Goal: Information Seeking & Learning: Learn about a topic

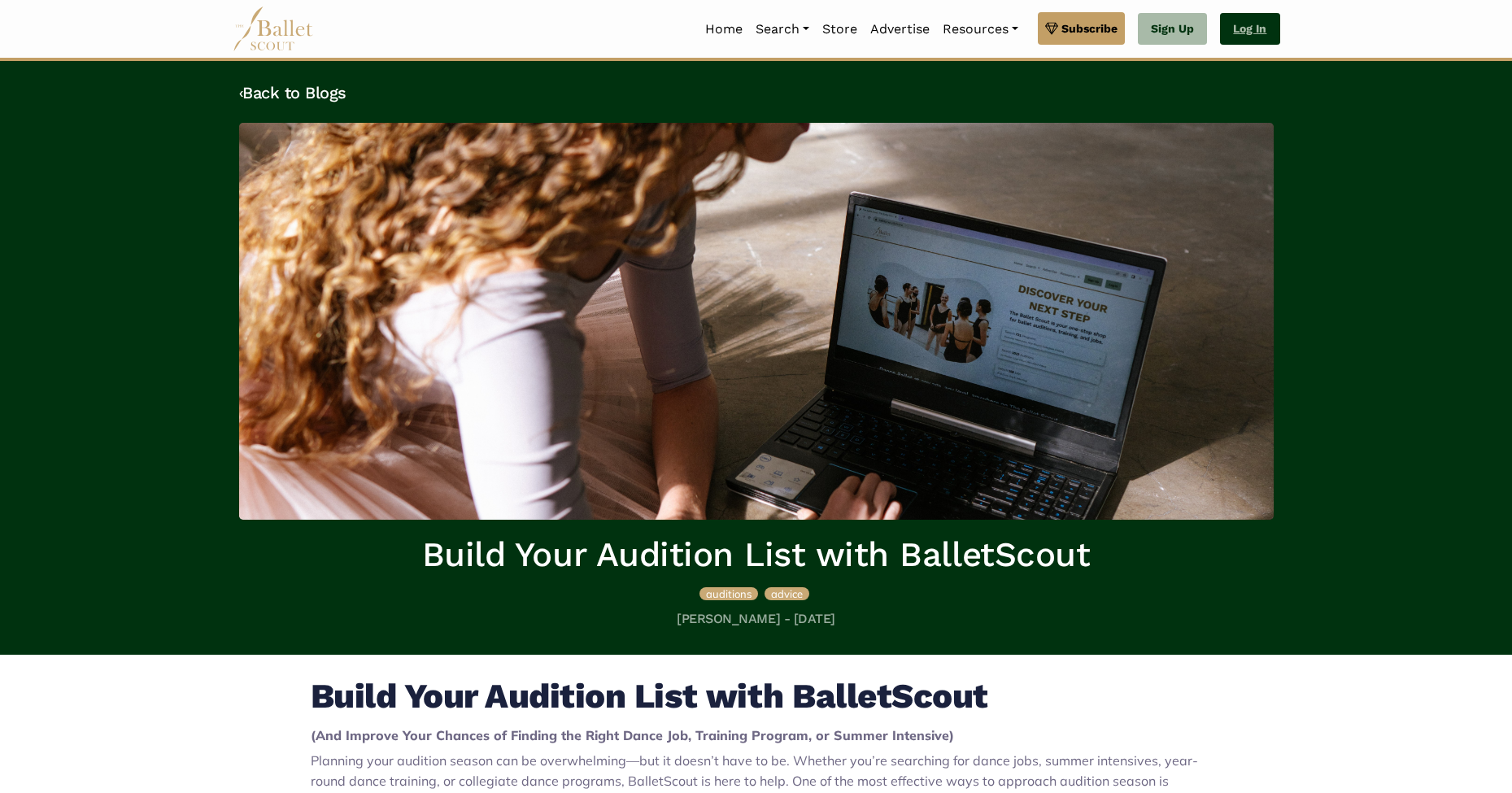
click at [1267, 33] on link "Log In" at bounding box center [1250, 29] width 59 height 33
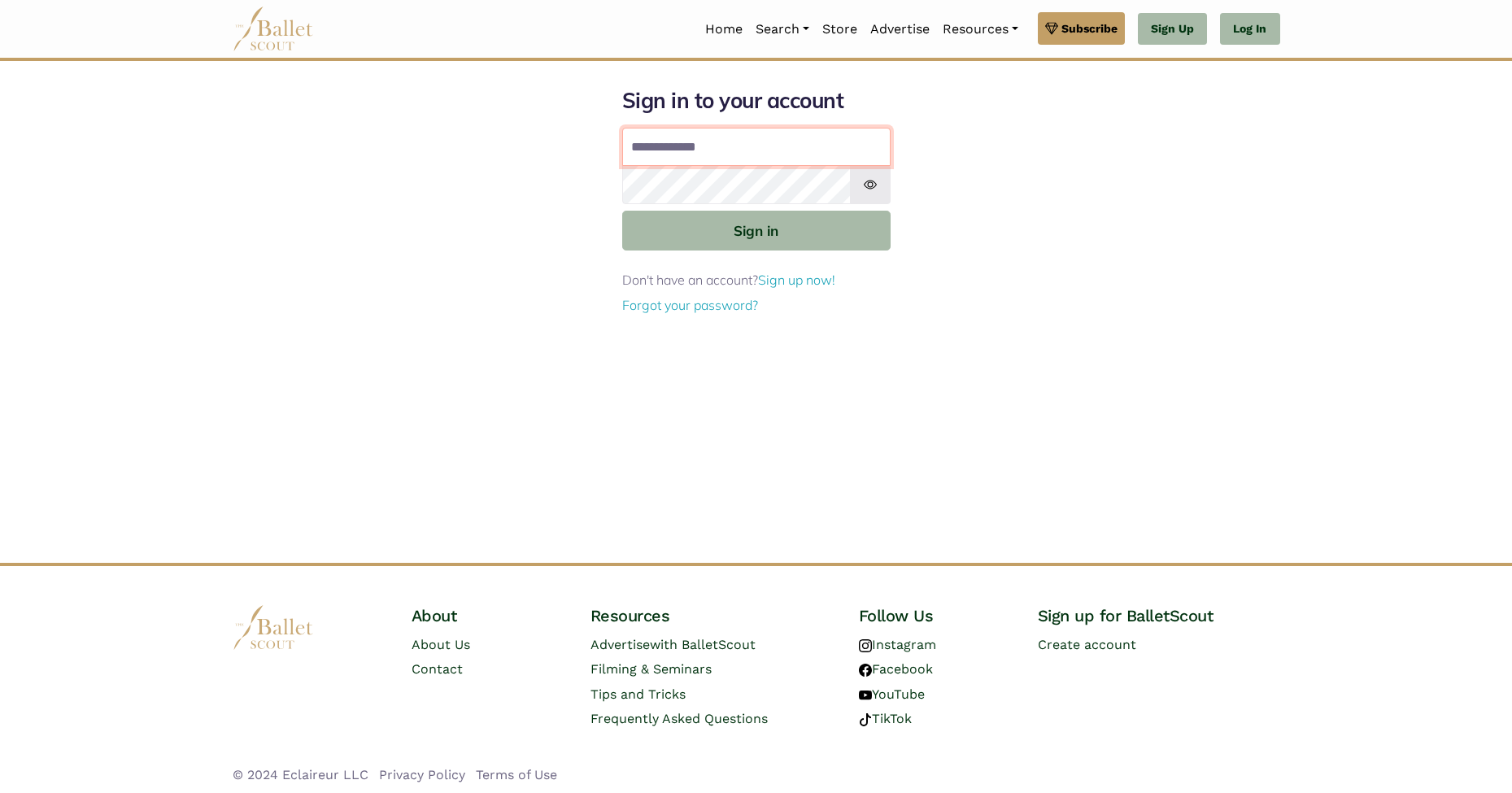
type input "**********"
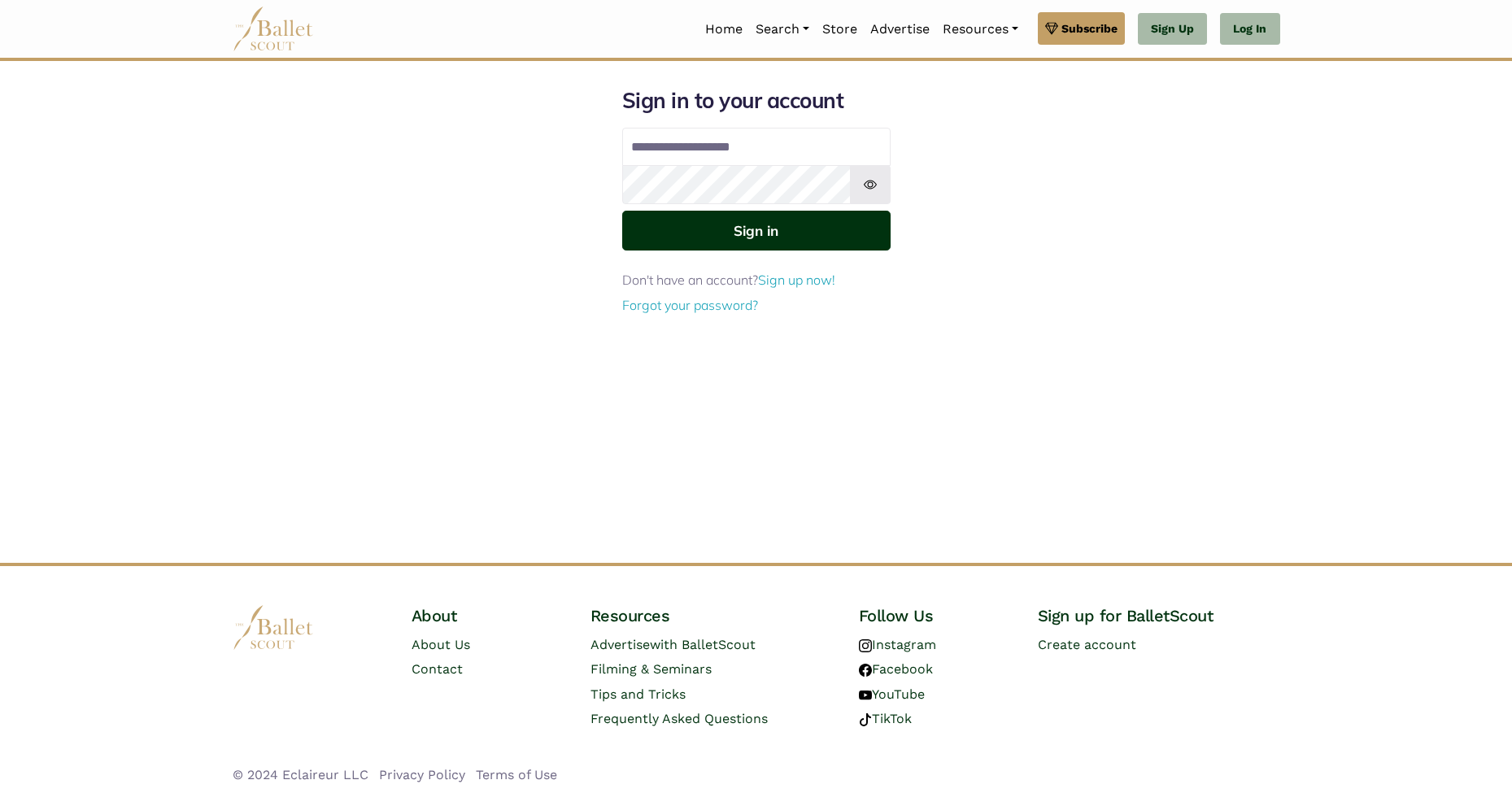
click at [756, 221] on button "Sign in" at bounding box center [756, 231] width 269 height 40
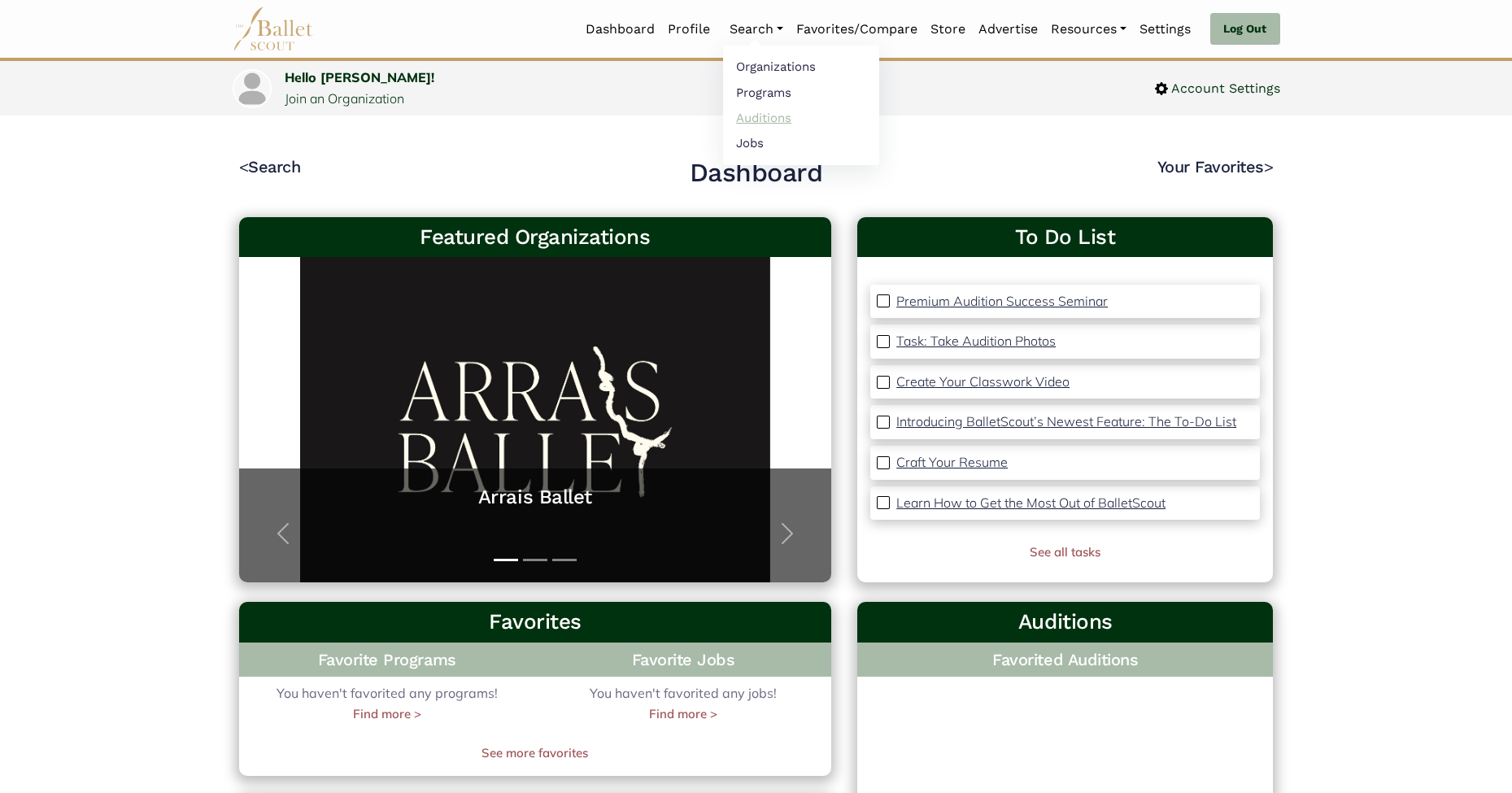
click at [746, 113] on link "Auditions" at bounding box center [801, 117] width 156 height 25
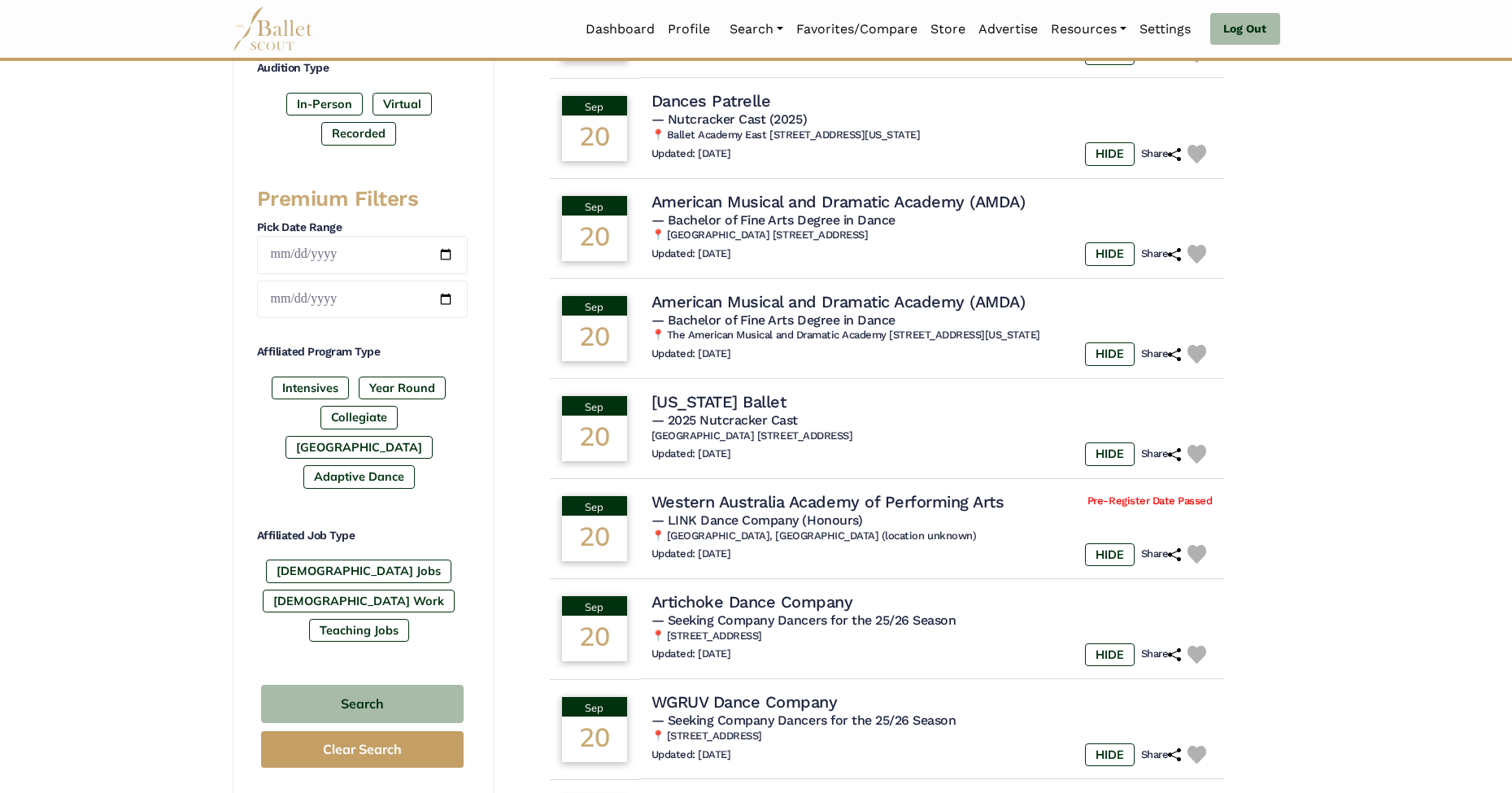
scroll to position [283, 0]
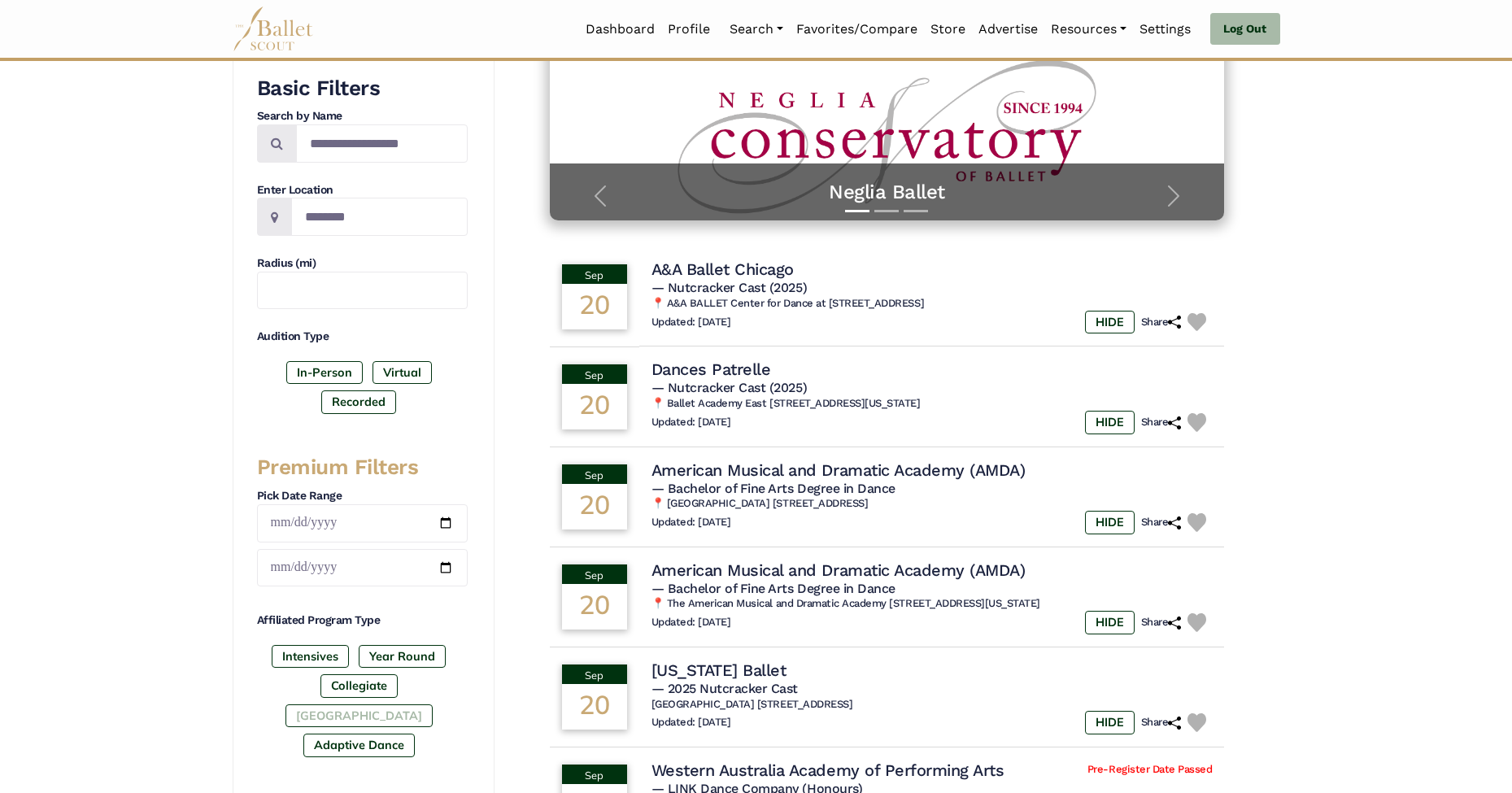
drag, startPoint x: 432, startPoint y: 680, endPoint x: 436, endPoint y: 693, distance: 13.6
click at [432, 680] on div "Intensives Year Round Collegiate Post High School Adaptive Dance" at bounding box center [363, 704] width 211 height 119
click at [433, 704] on label "Post High School" at bounding box center [359, 715] width 147 height 23
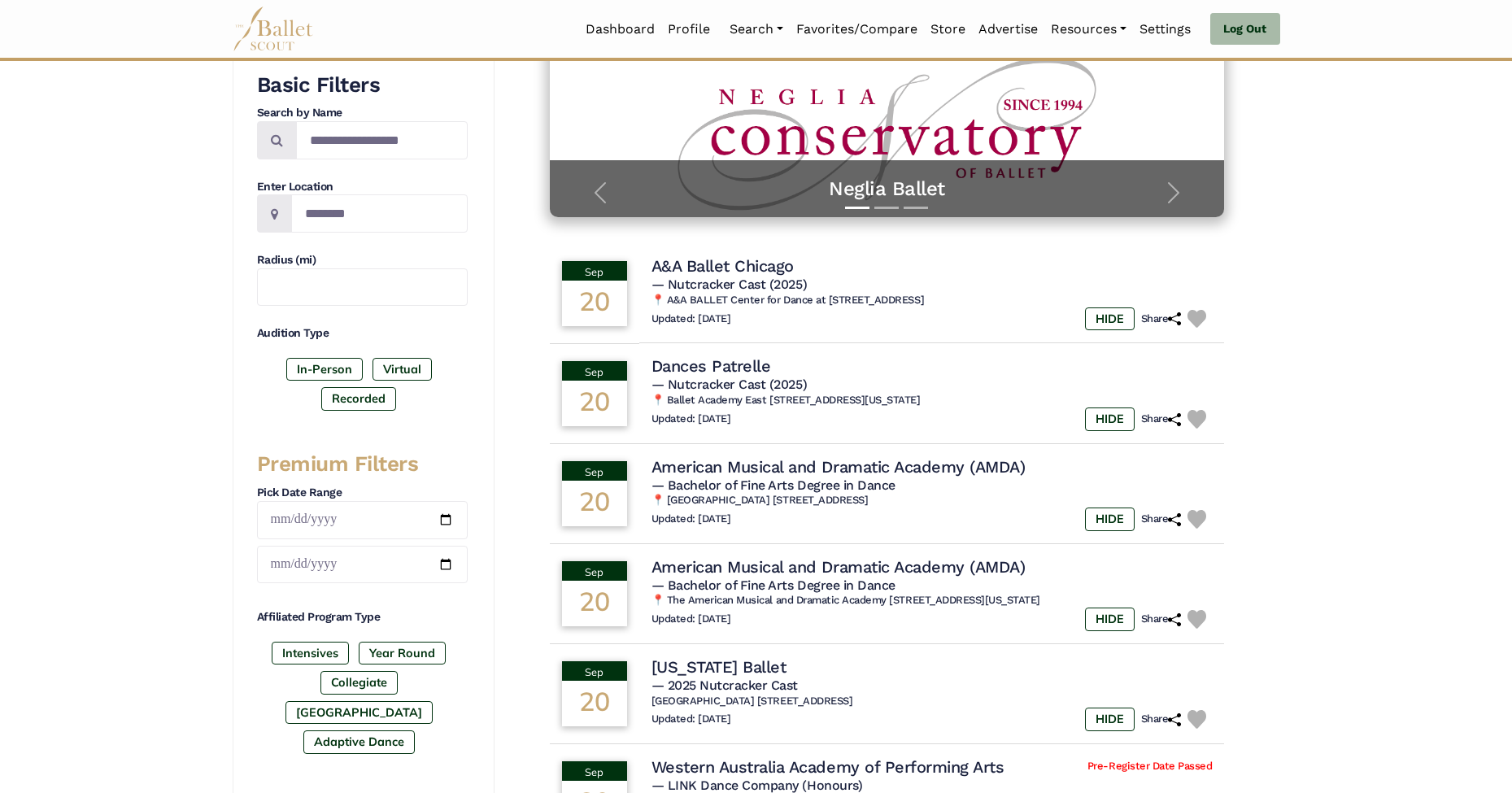
scroll to position [628, 0]
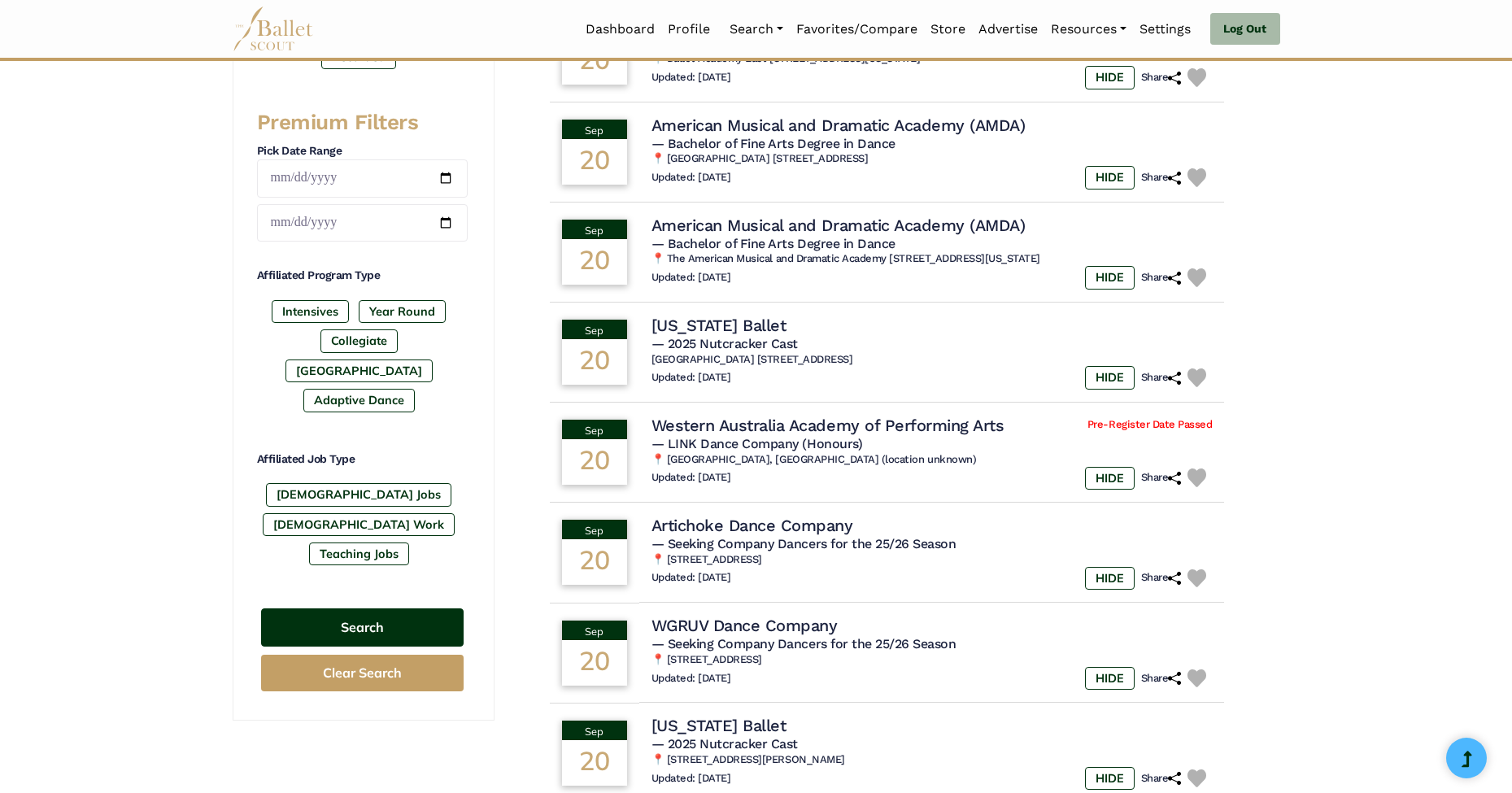
click at [391, 608] on button "Search" at bounding box center [363, 627] width 203 height 39
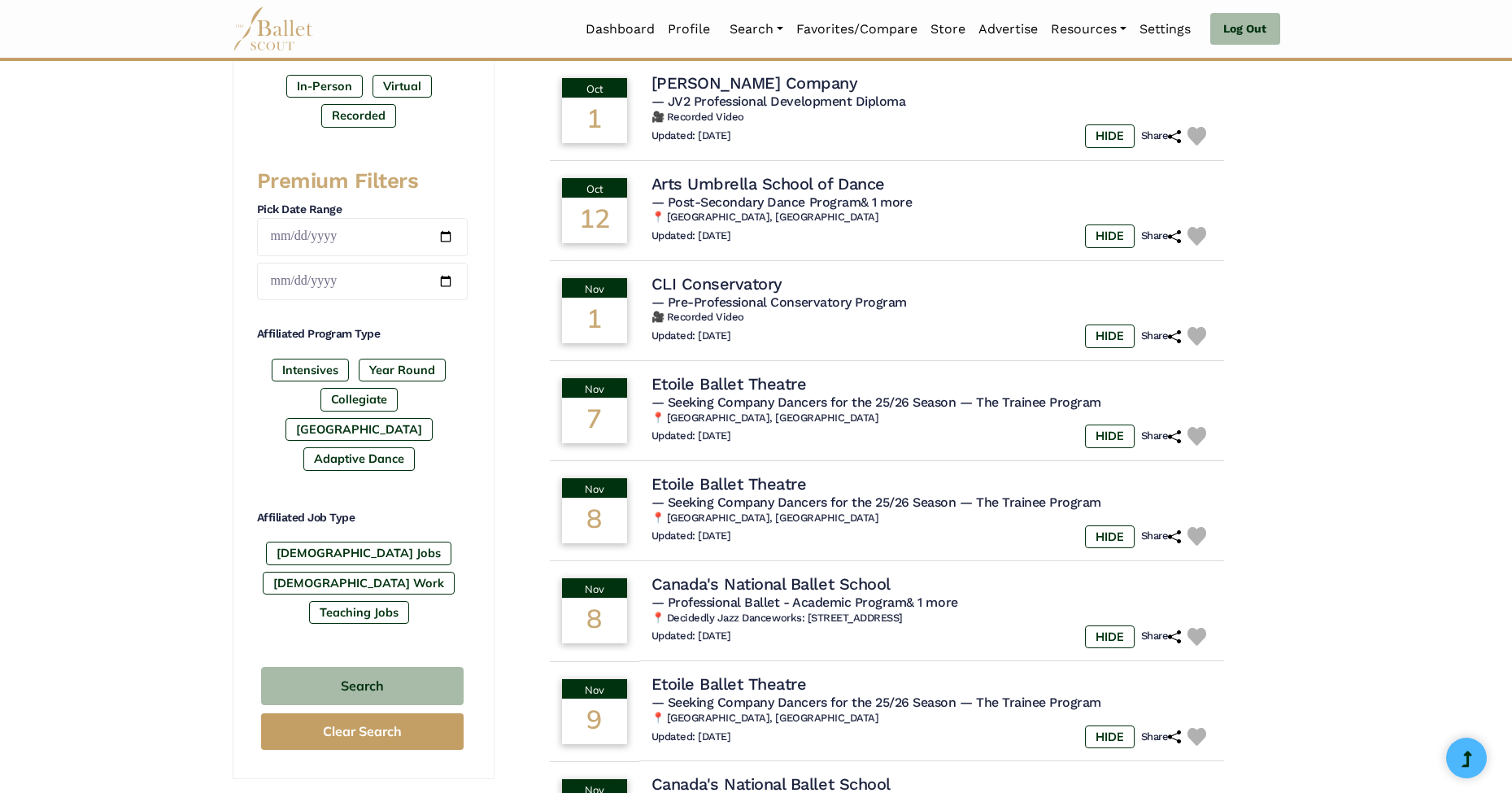
scroll to position [713, 0]
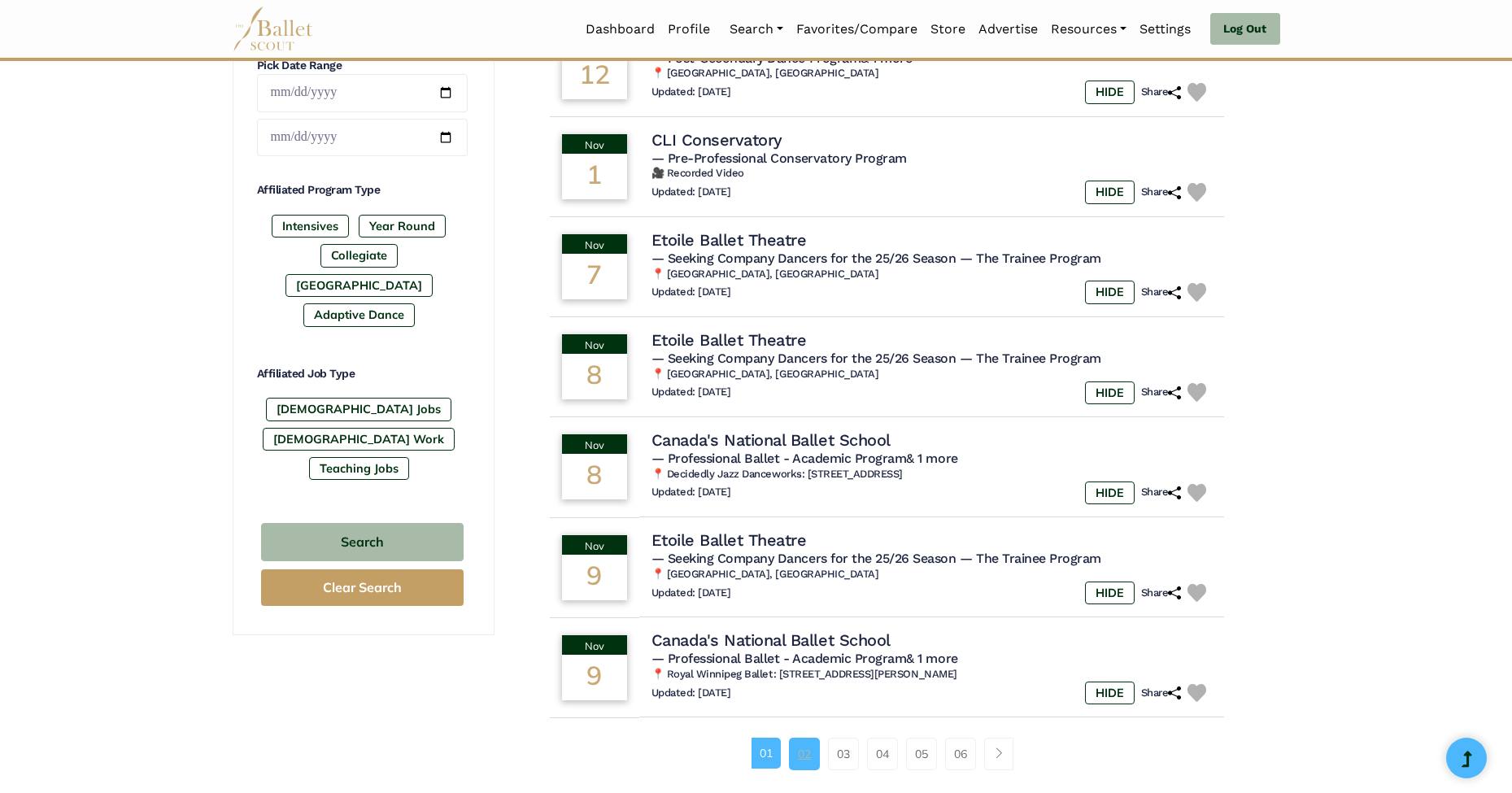
click at [808, 738] on link "02" at bounding box center [804, 754] width 31 height 33
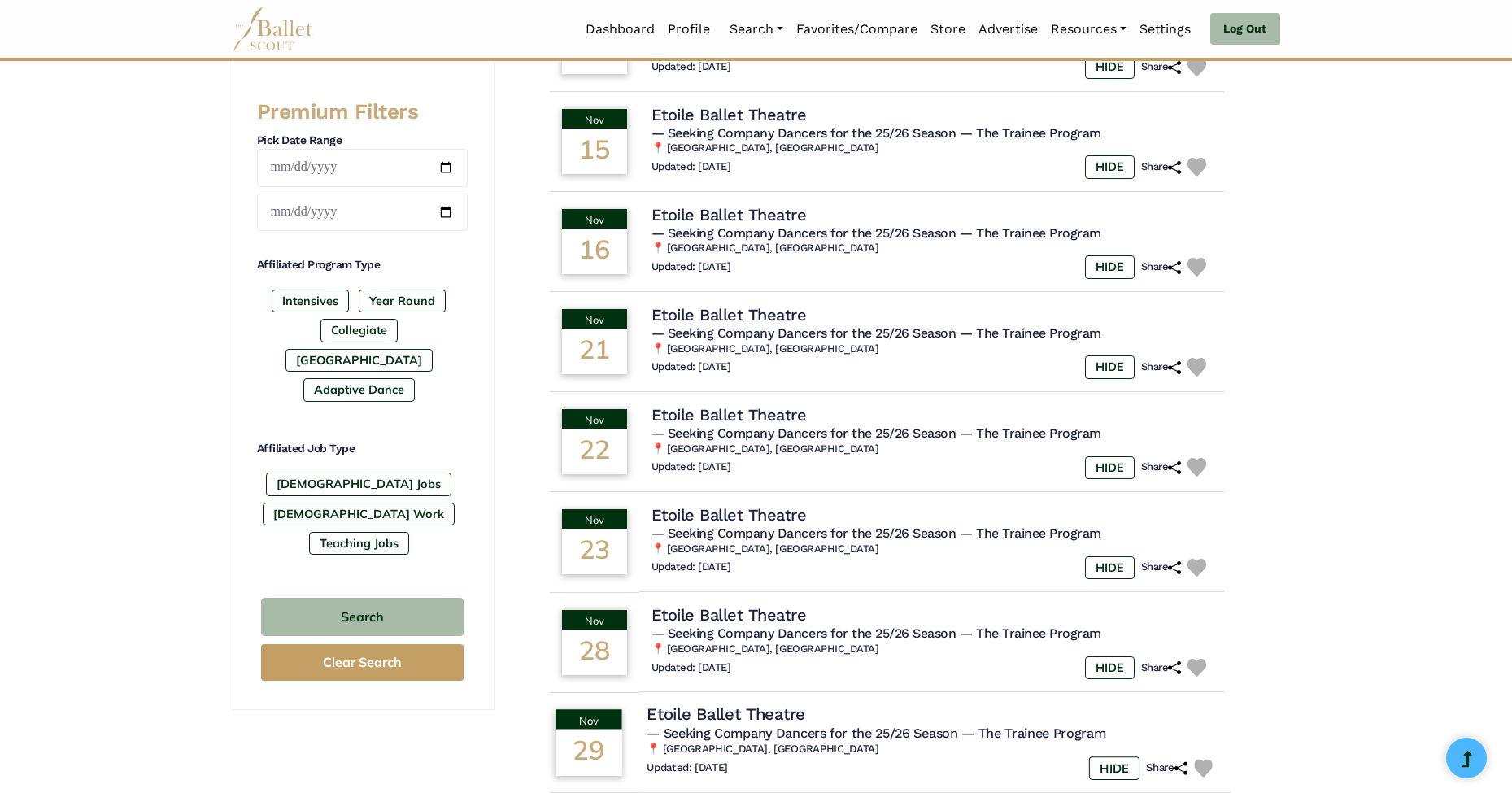
scroll to position [787, 0]
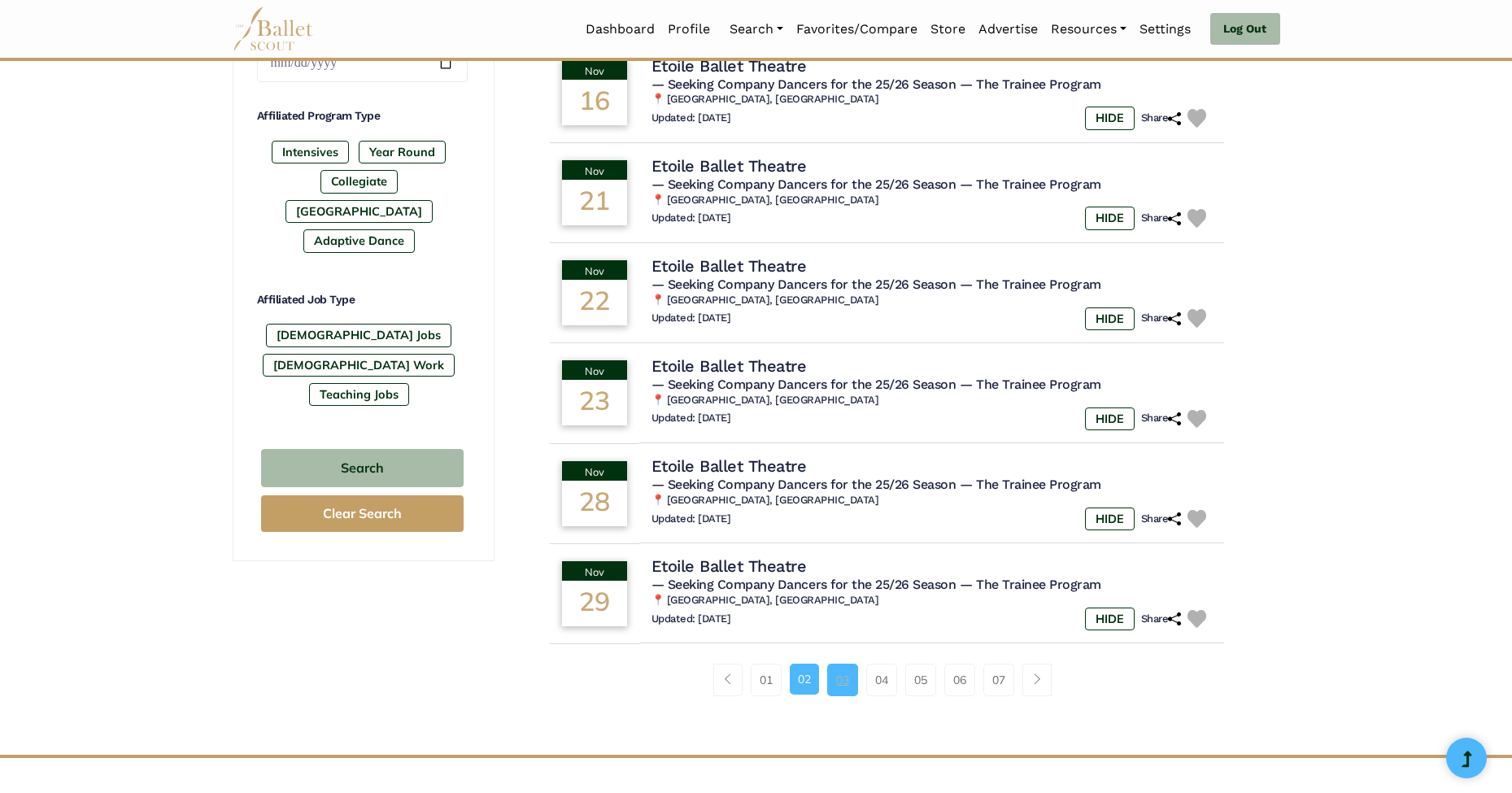
click at [849, 664] on link "03" at bounding box center [843, 680] width 31 height 33
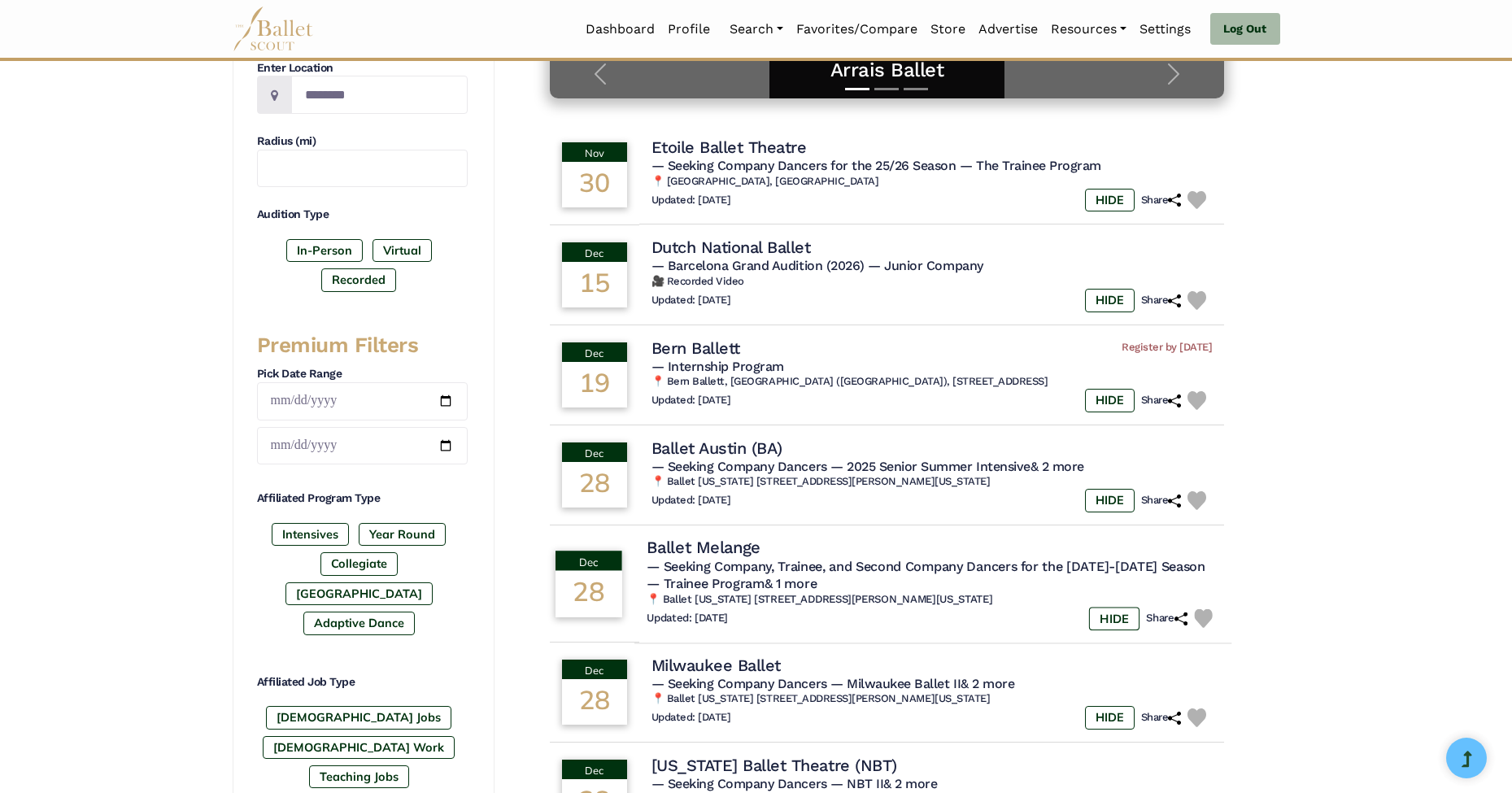
scroll to position [736, 0]
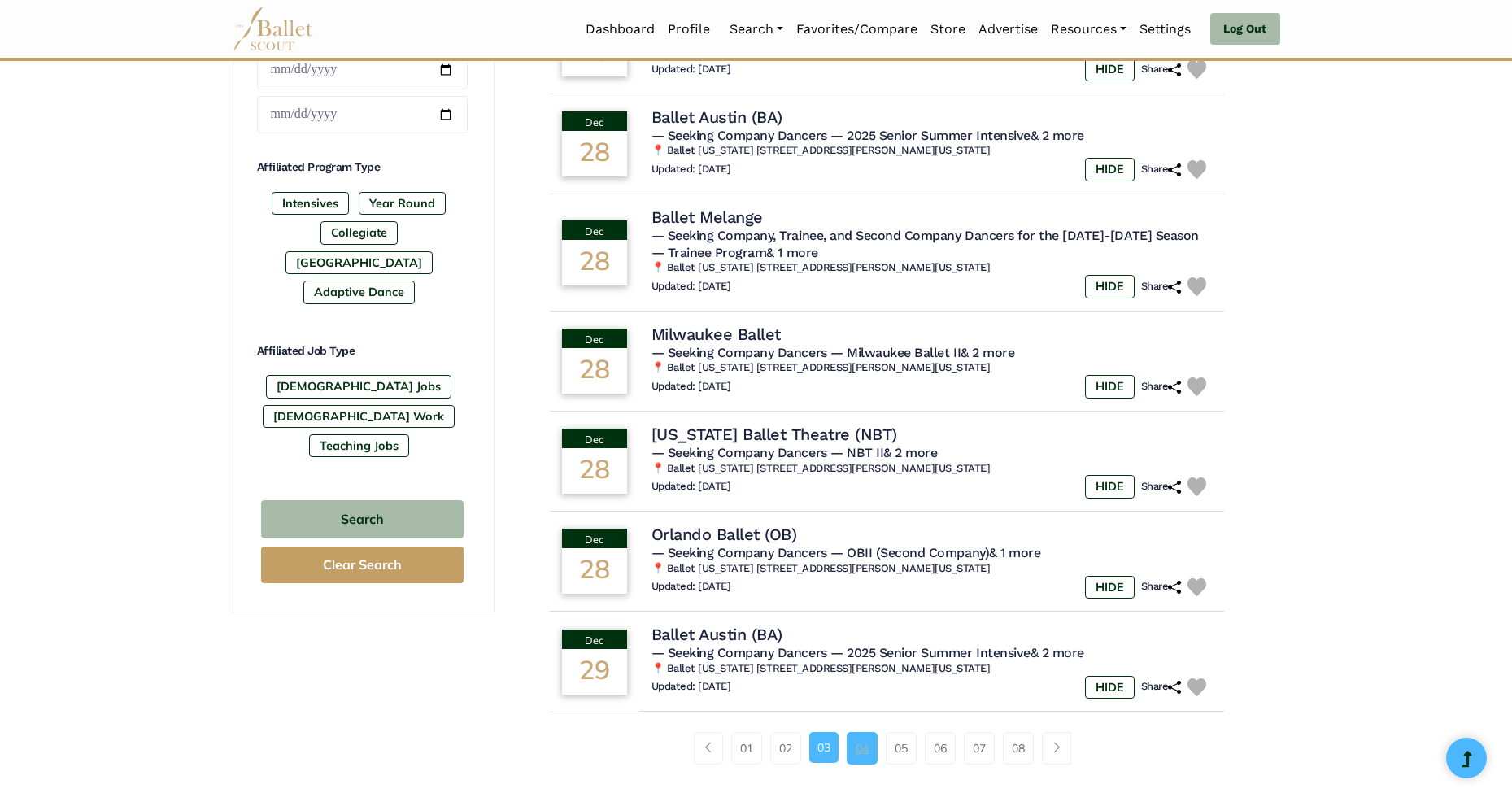
click at [863, 732] on link "04" at bounding box center [862, 748] width 31 height 33
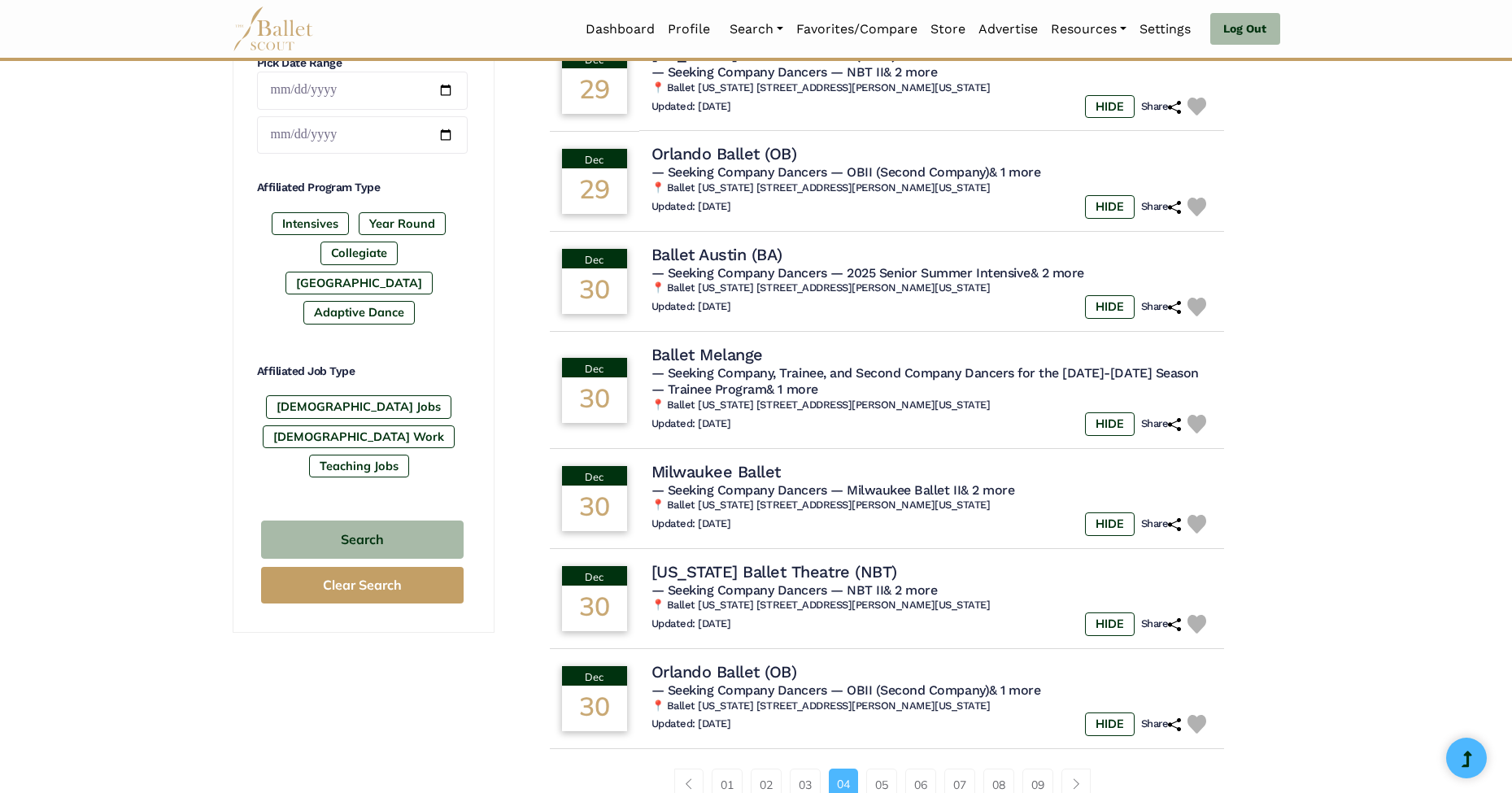
scroll to position [868, 0]
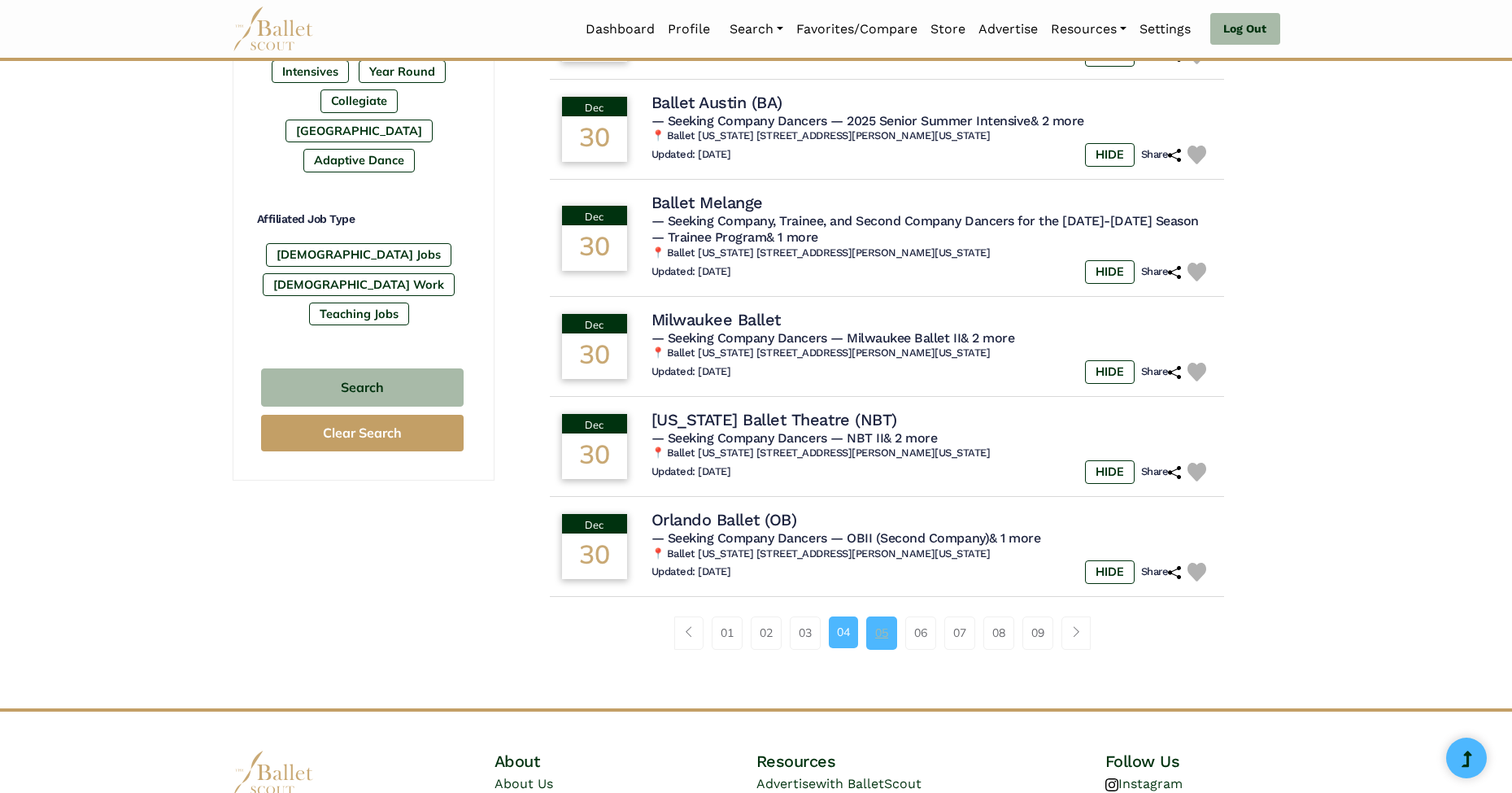
click at [870, 616] on link "05" at bounding box center [881, 632] width 31 height 33
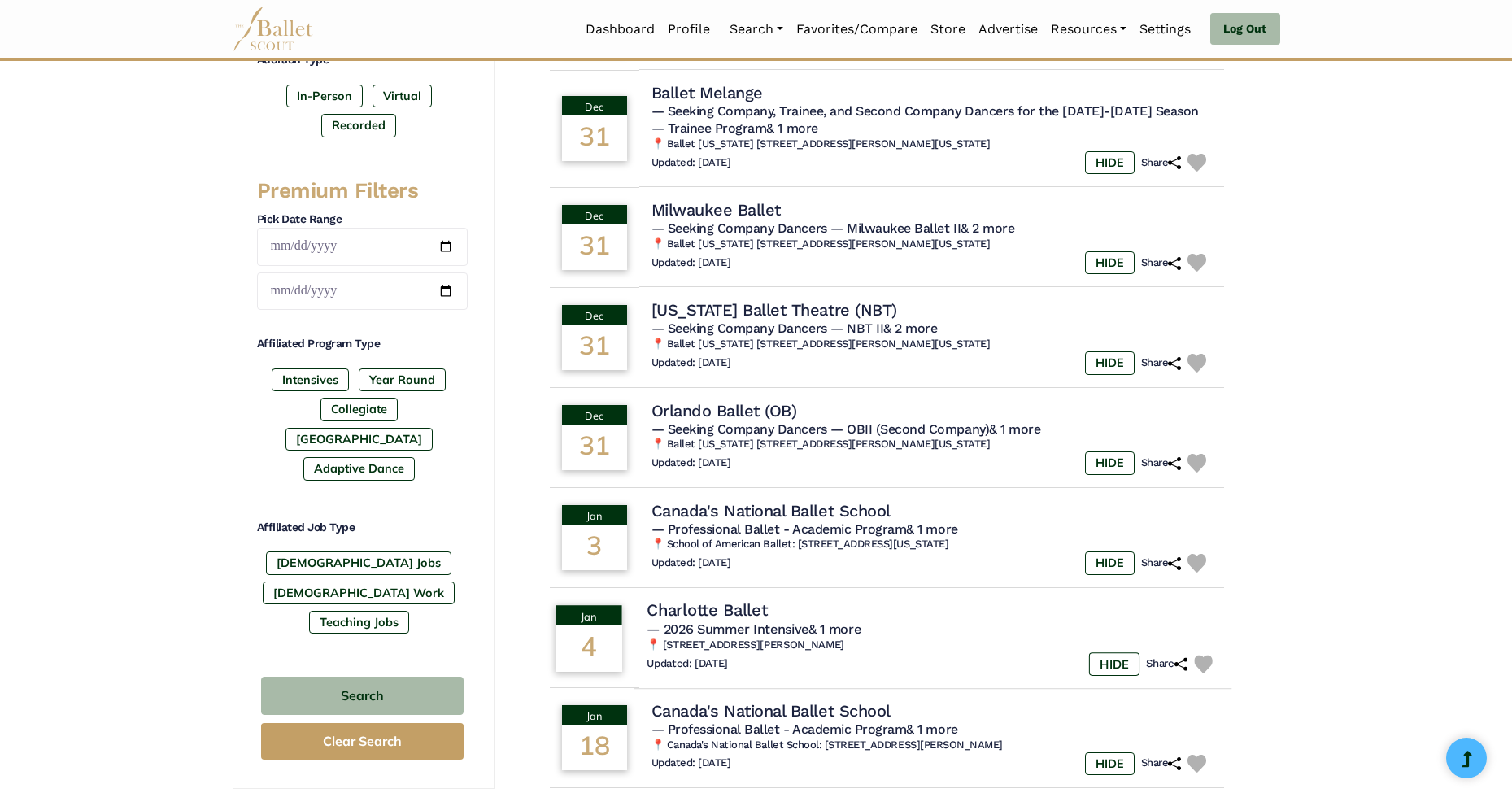
scroll to position [699, 0]
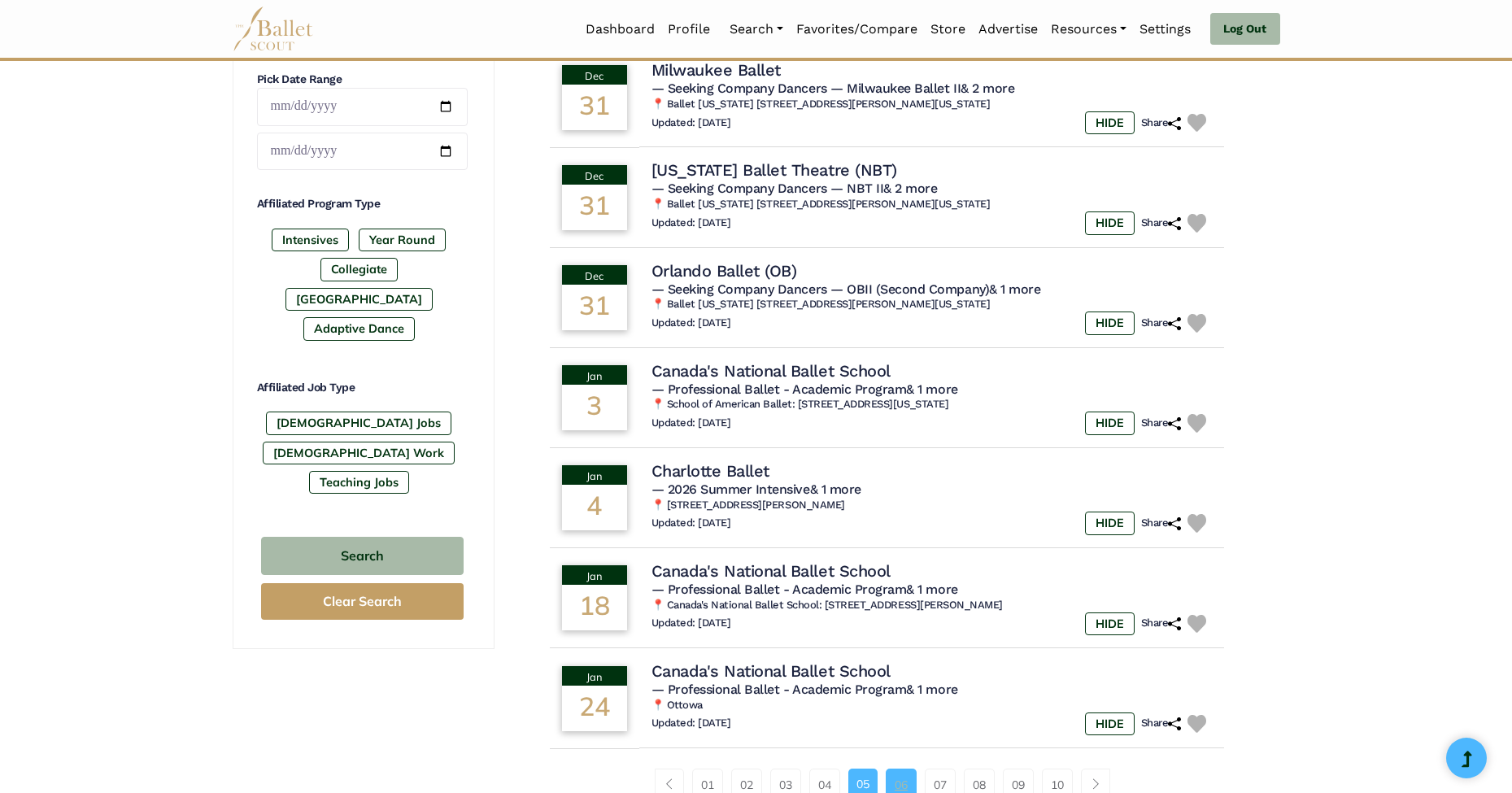
click at [897, 769] on link "06" at bounding box center [901, 785] width 31 height 33
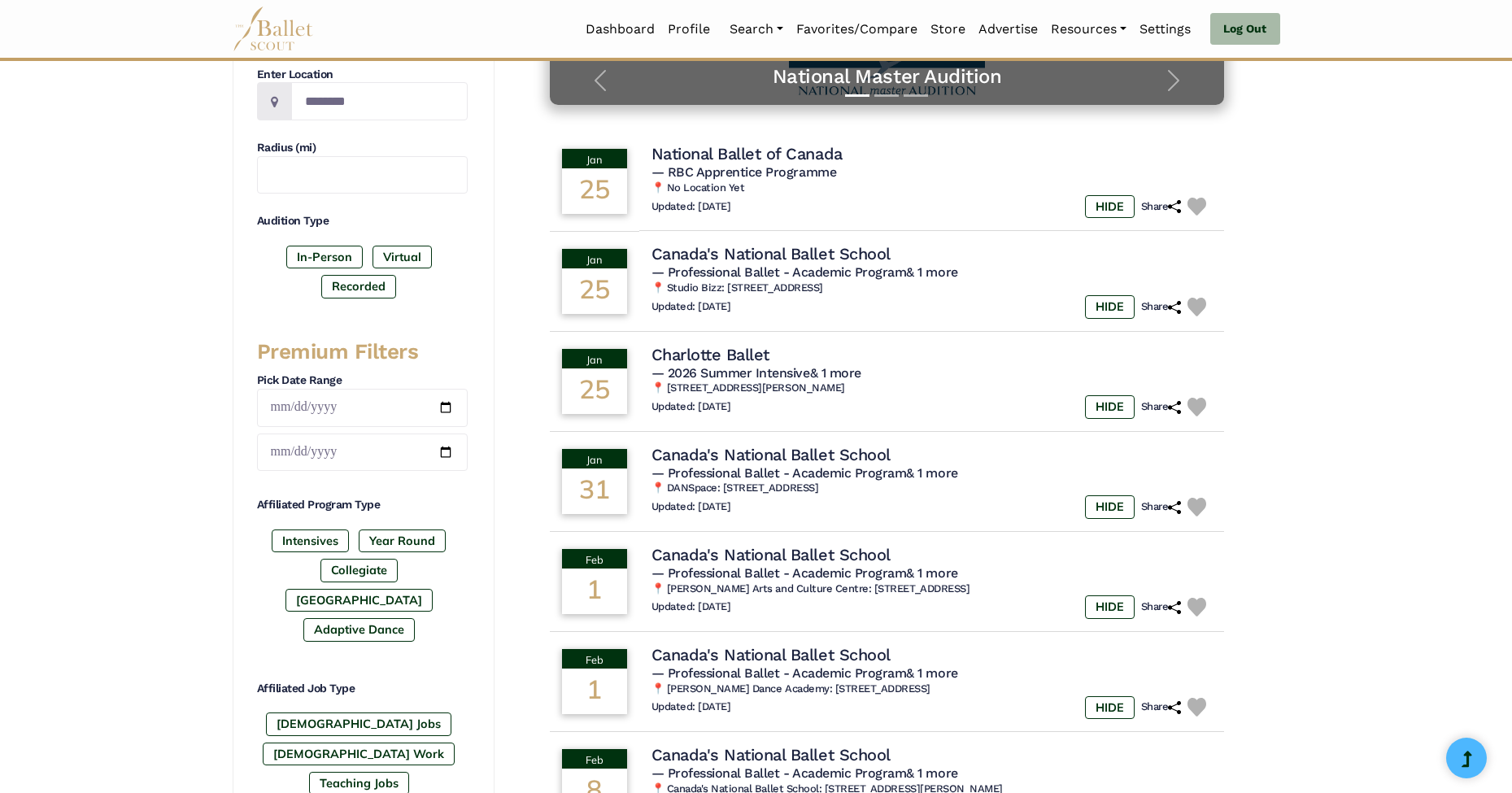
scroll to position [707, 0]
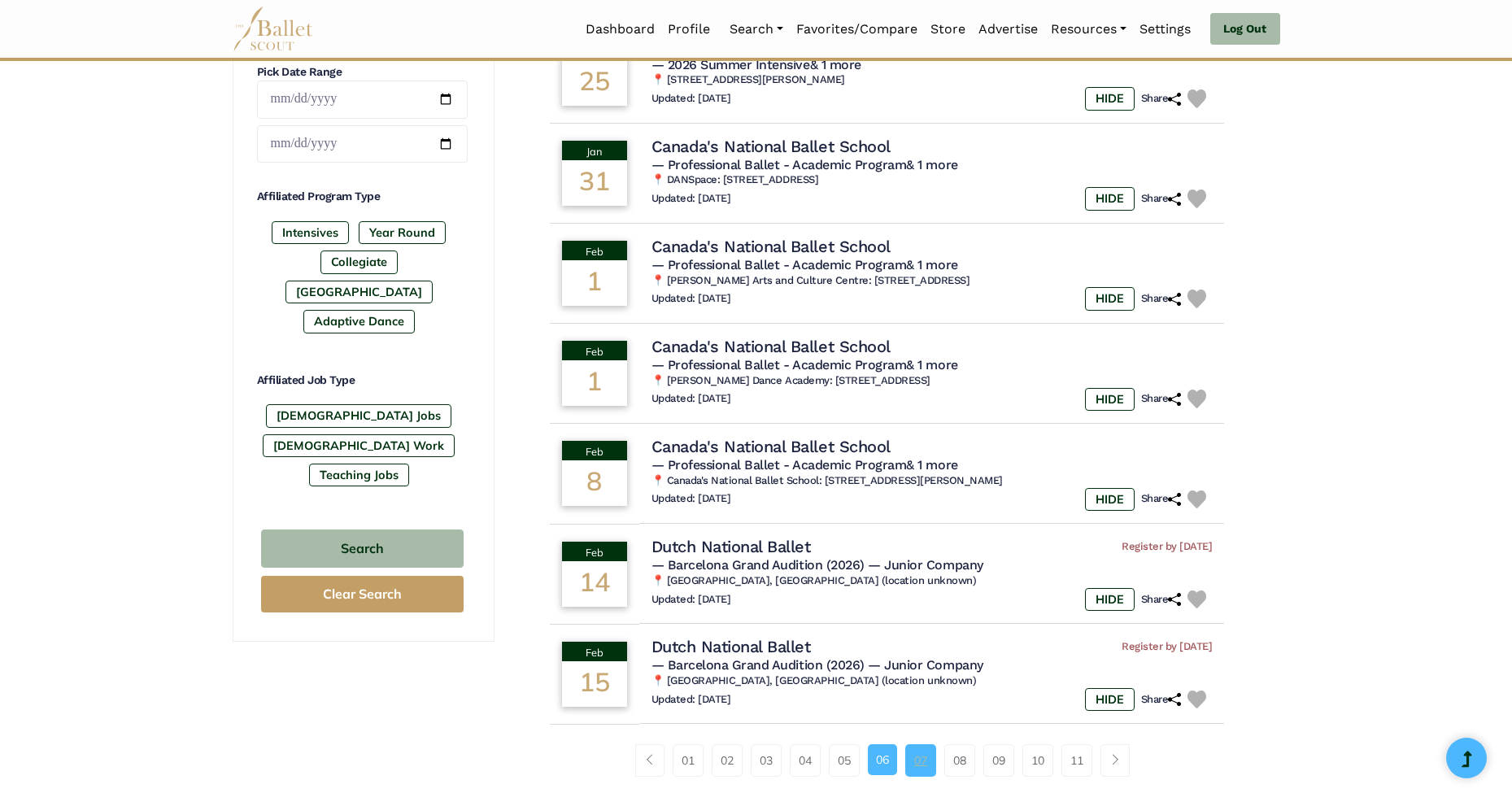
click at [924, 749] on link "07" at bounding box center [921, 760] width 31 height 33
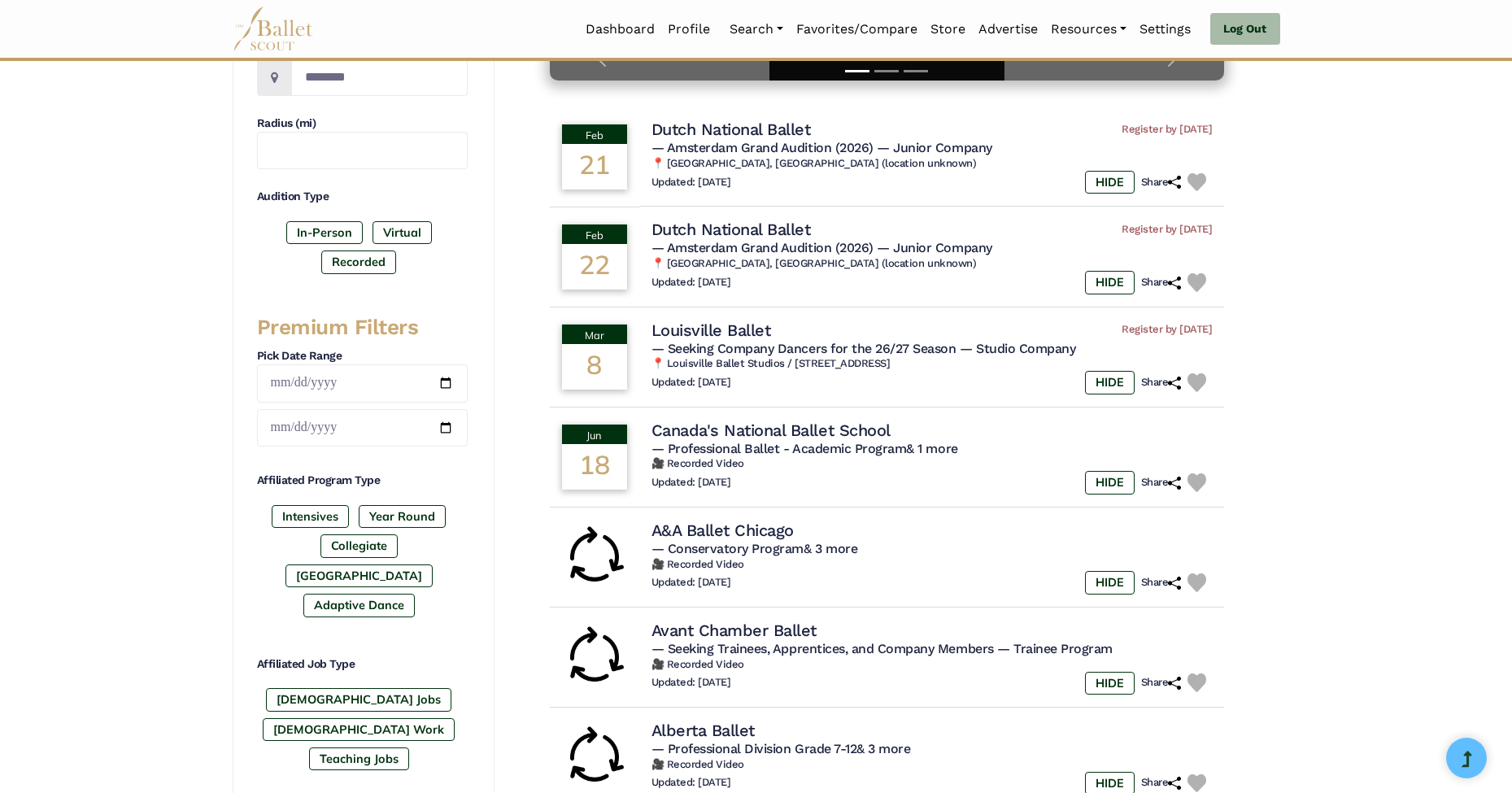
scroll to position [761, 0]
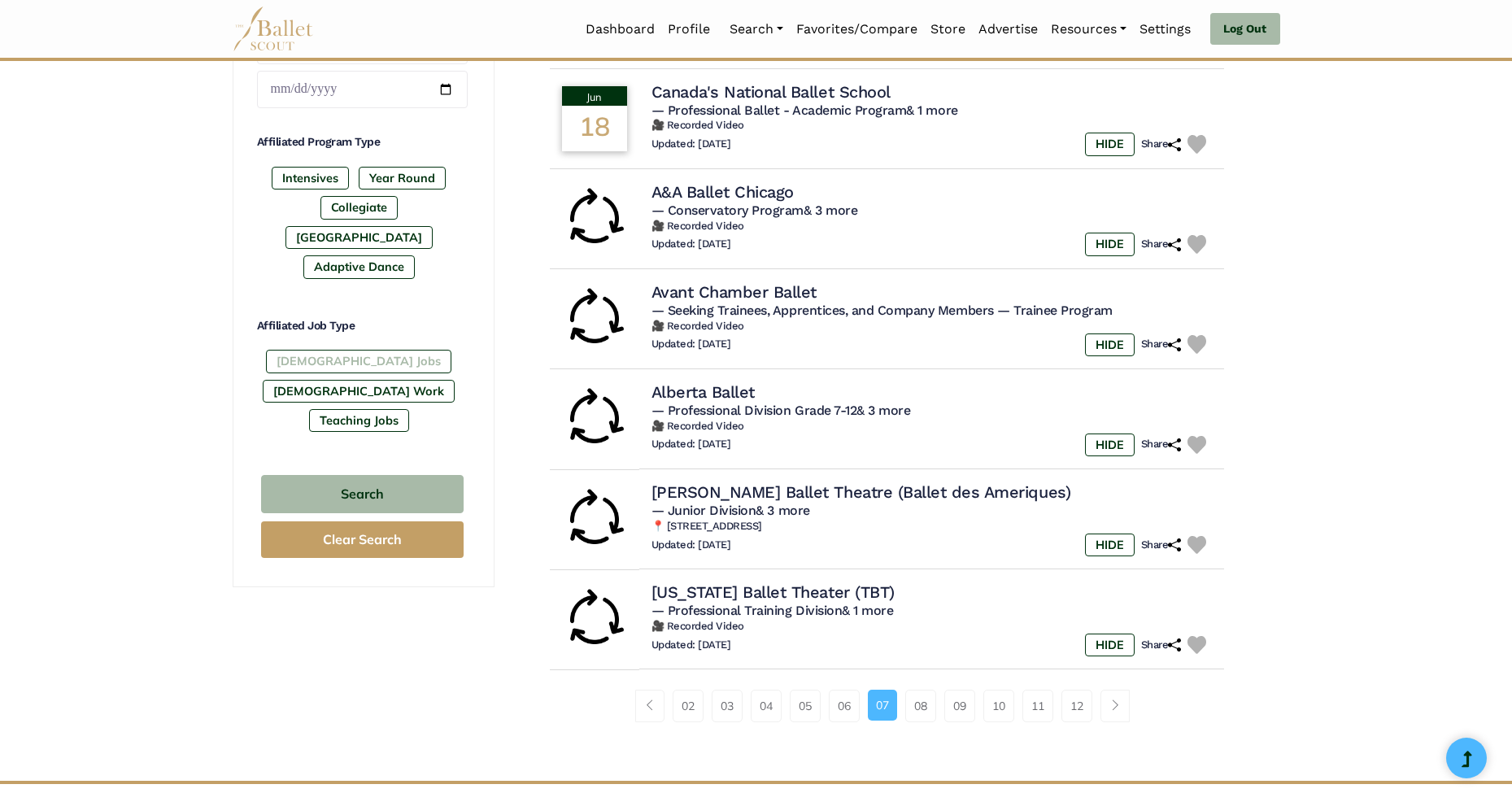
click at [329, 350] on label "[DEMOGRAPHIC_DATA] Jobs" at bounding box center [359, 361] width 185 height 23
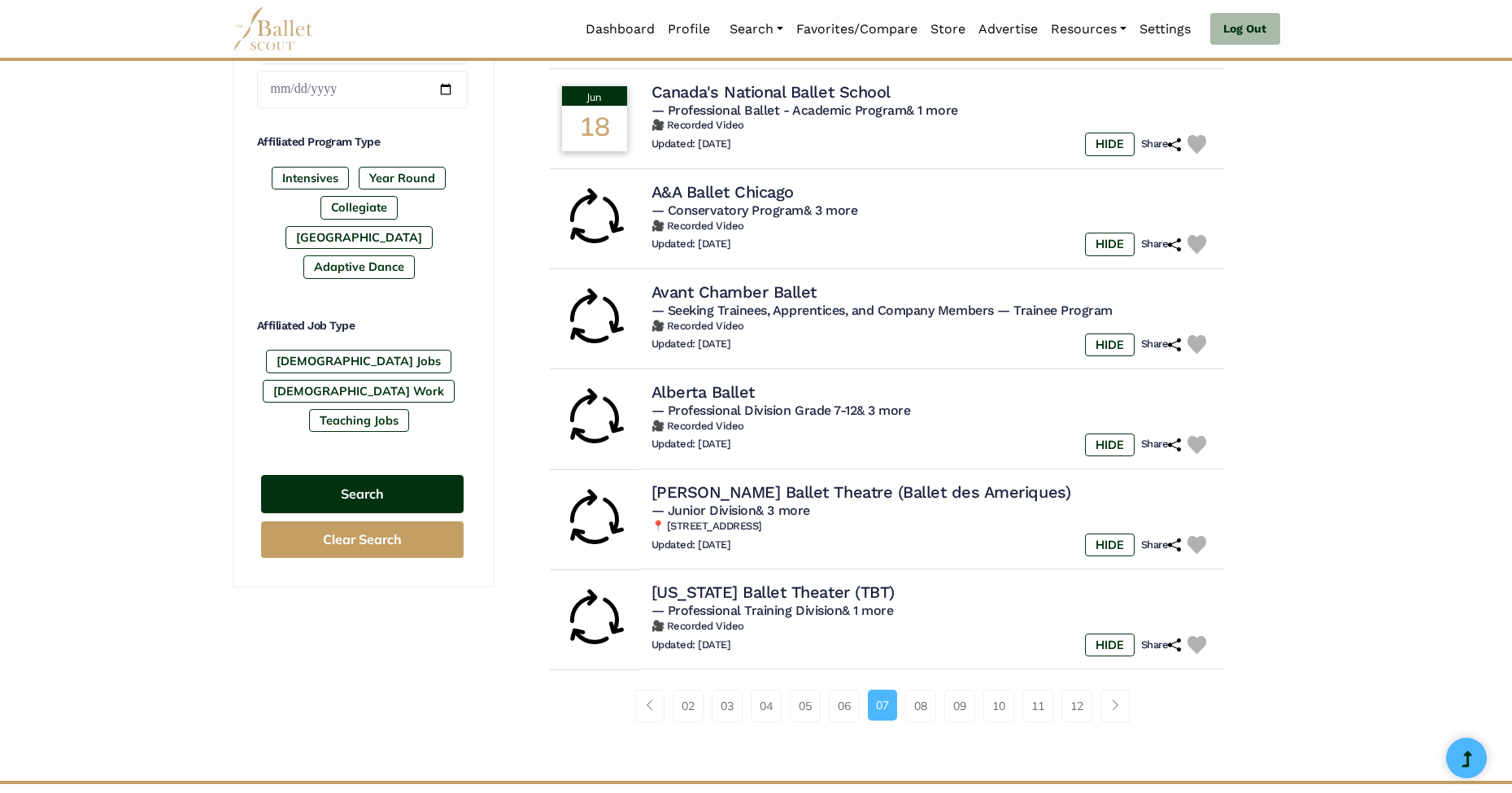
click at [365, 475] on button "Search" at bounding box center [363, 494] width 203 height 39
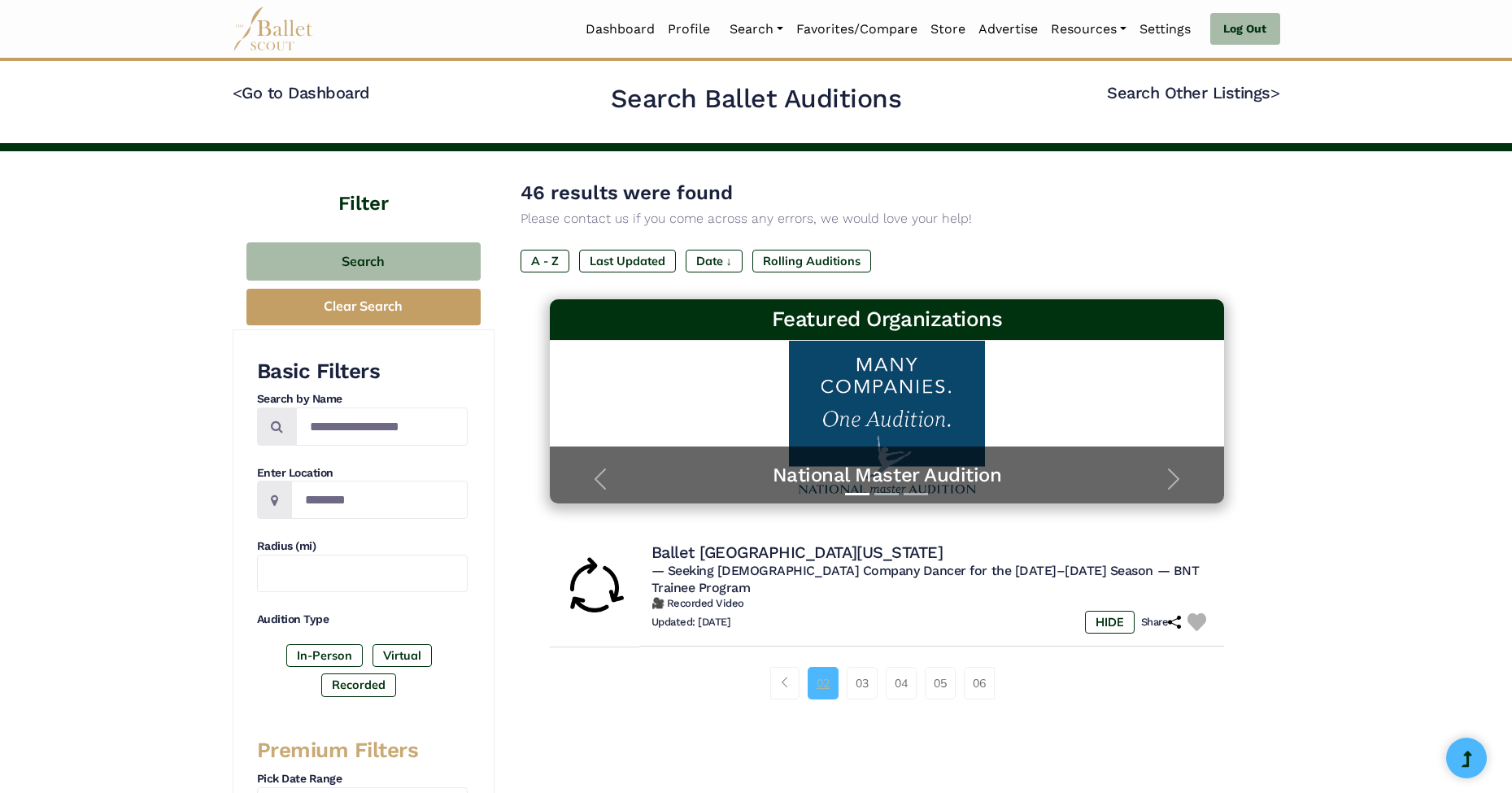
click at [818, 672] on link "02" at bounding box center [823, 682] width 31 height 33
